Goal: Find specific page/section: Find specific page/section

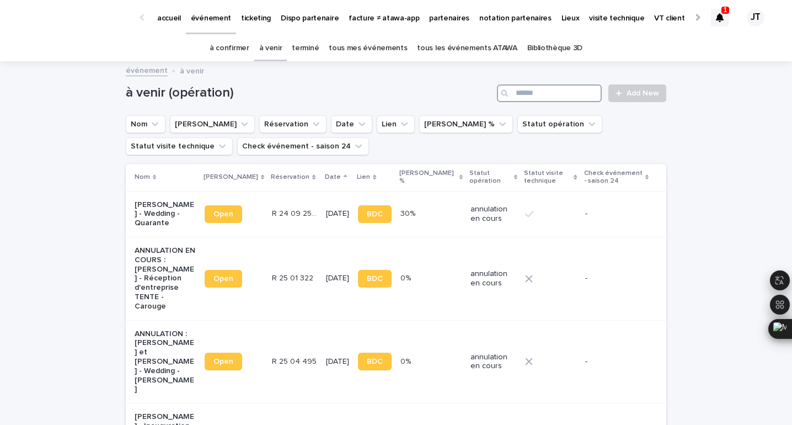
click at [549, 92] on input "Search" at bounding box center [549, 93] width 105 height 18
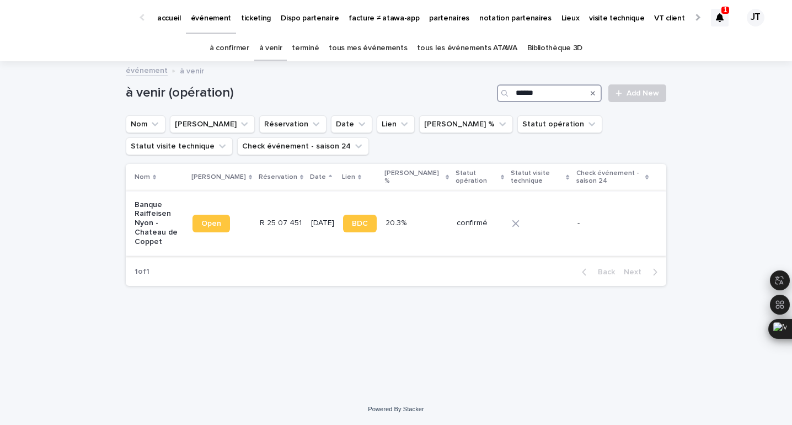
type input "******"
click at [276, 221] on p "R 25 07 451" at bounding box center [282, 222] width 44 height 12
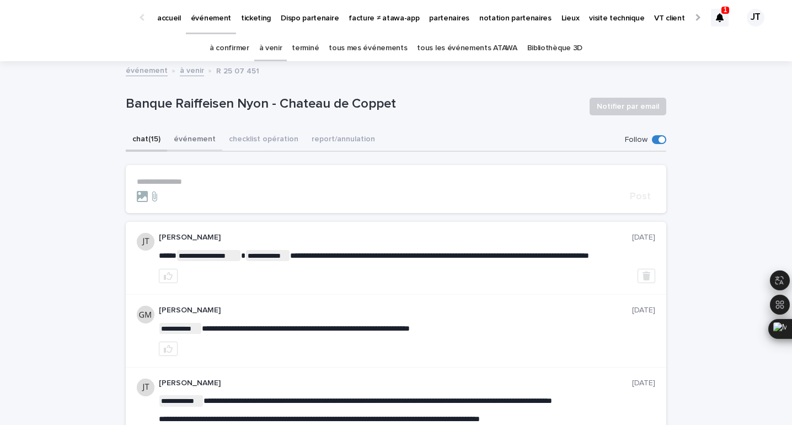
click at [201, 141] on button "événement" at bounding box center [194, 140] width 55 height 23
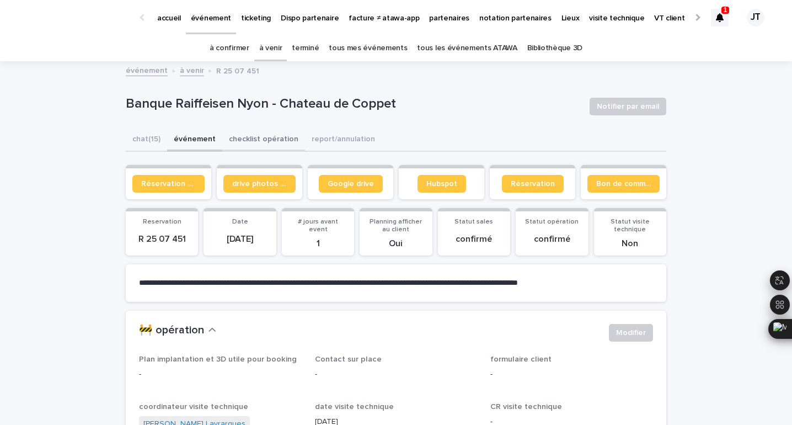
click at [267, 134] on button "checklist opération" at bounding box center [263, 140] width 83 height 23
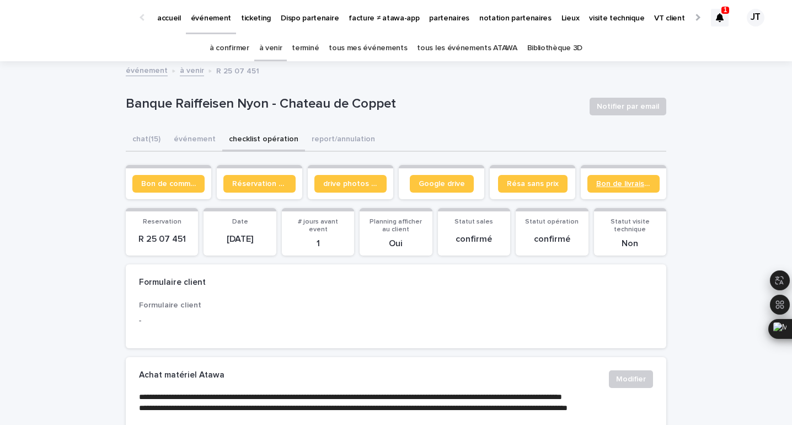
click at [617, 187] on span "Bon de livraison" at bounding box center [624, 184] width 55 height 8
